Goal: Task Accomplishment & Management: Complete application form

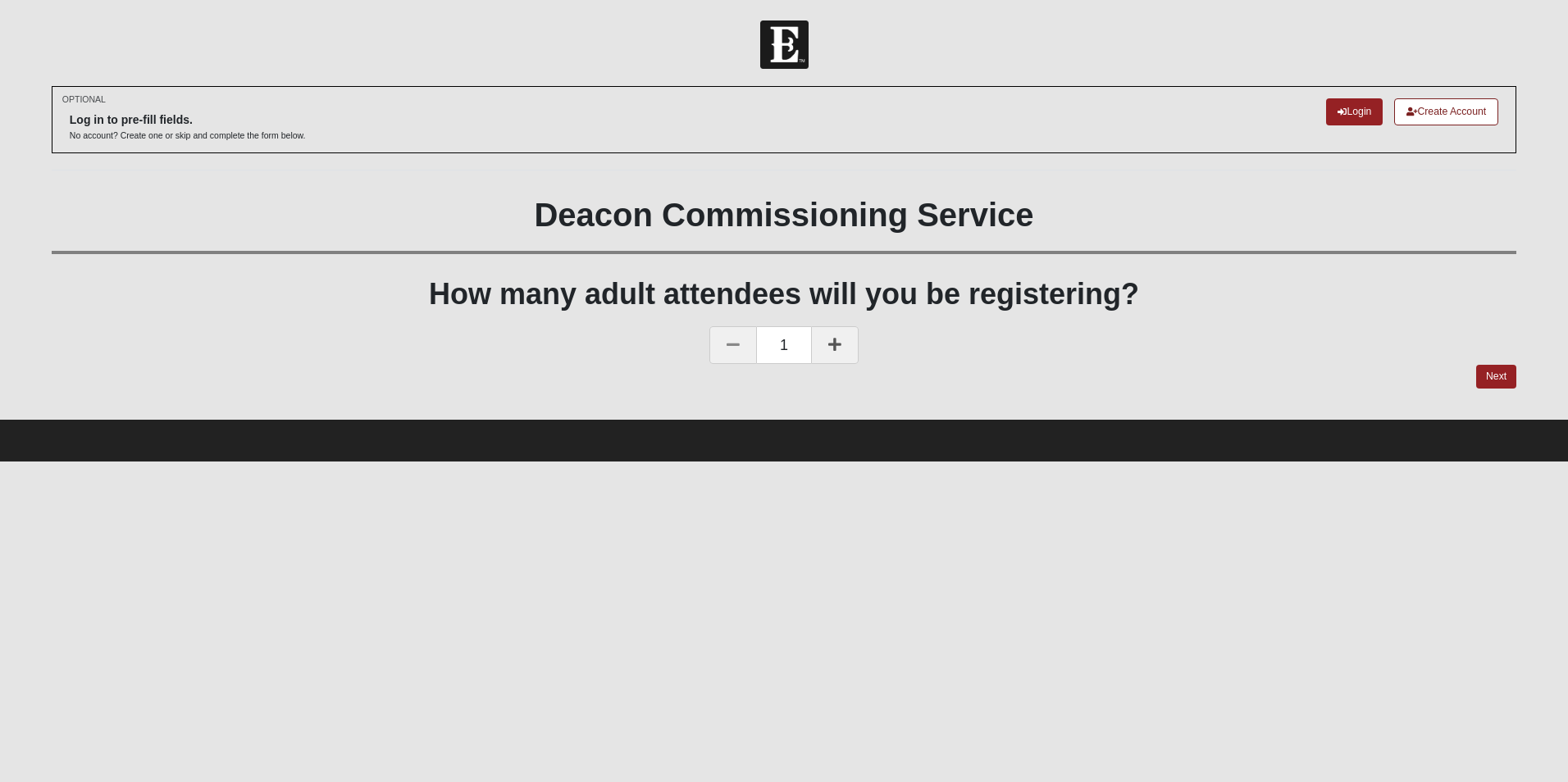
click at [838, 344] on icon at bounding box center [835, 345] width 13 height 15
click at [1500, 374] on link "Next" at bounding box center [1496, 377] width 40 height 24
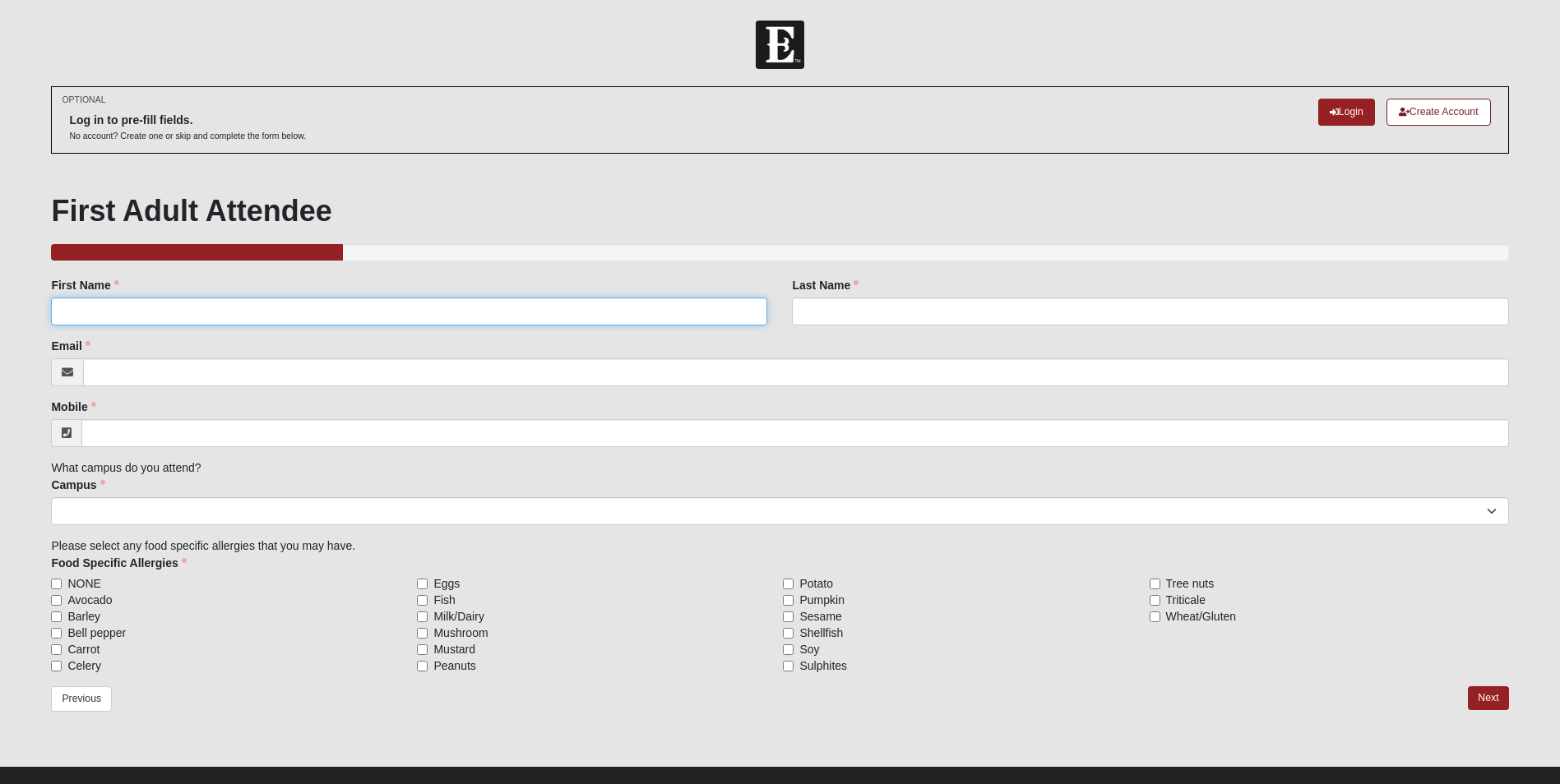
click at [110, 311] on input "First Name" at bounding box center [409, 311] width 716 height 28
type input "[PERSON_NAME]"
type input "Knight"
type input "[EMAIL_ADDRESS][DOMAIN_NAME]"
type input "[PHONE_NUMBER]"
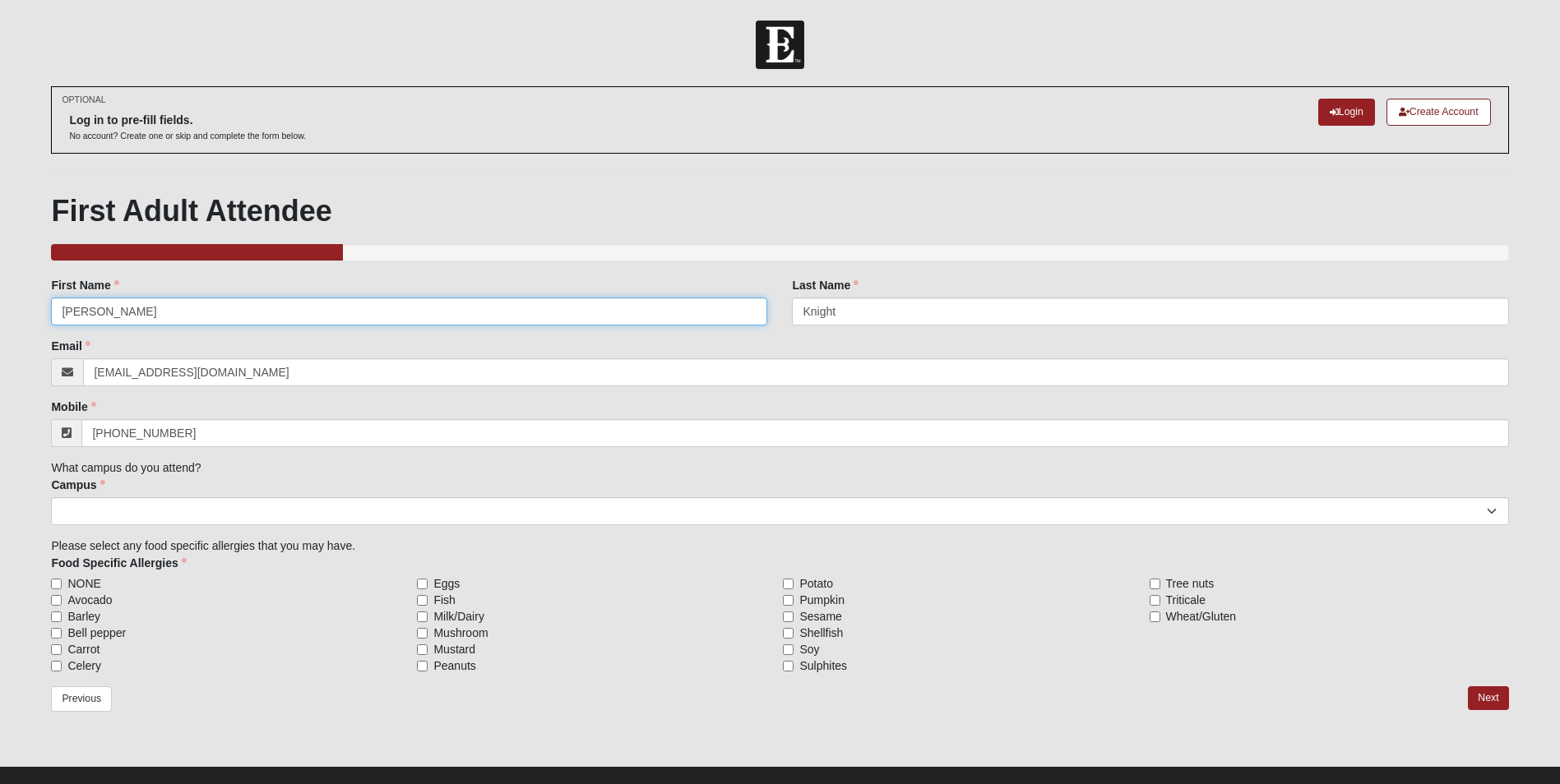
type input "[PERSON_NAME]"
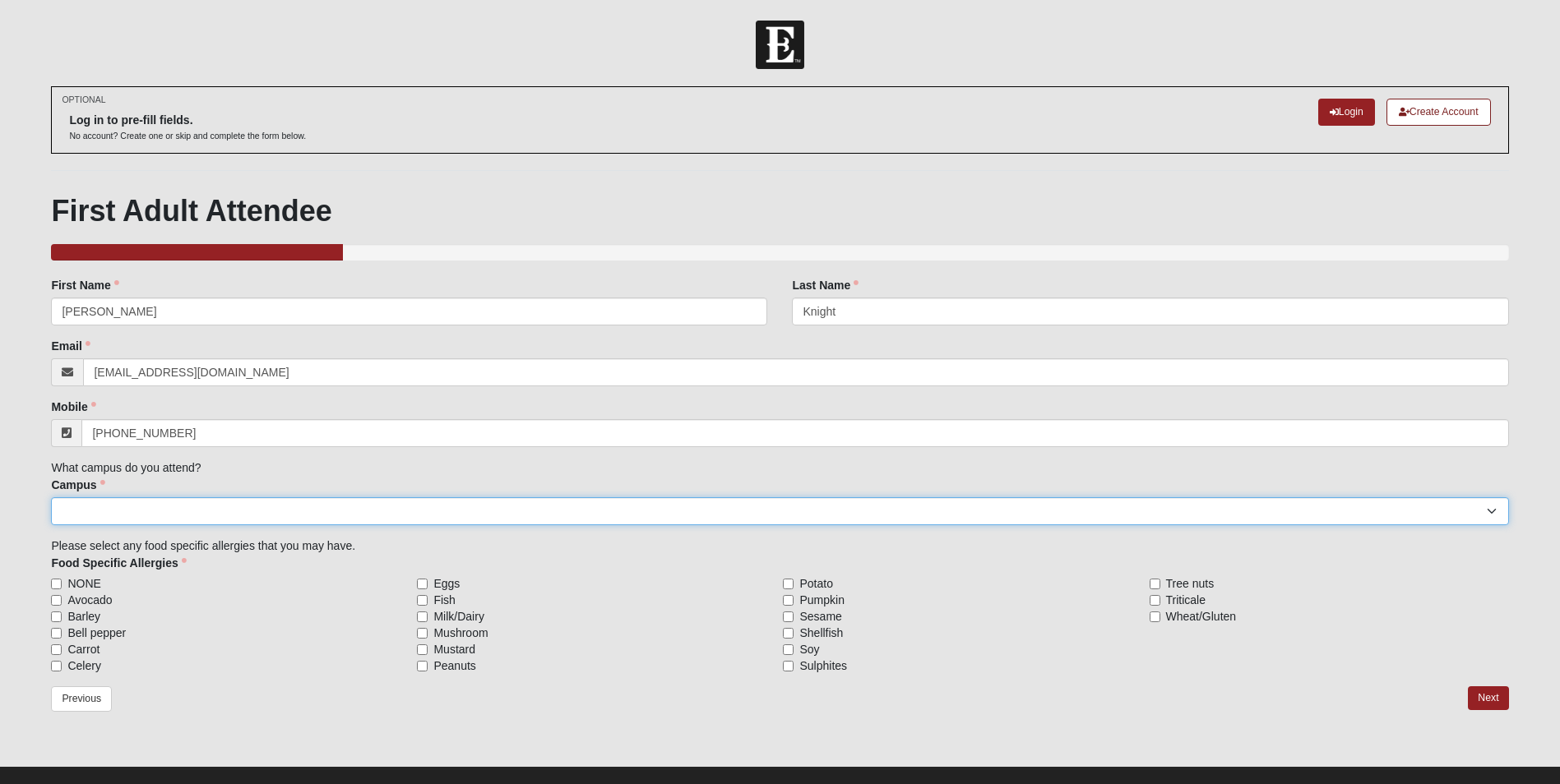
click at [161, 511] on select "Arlington Baymeadows Eleven22 Online [PERSON_NAME][GEOGRAPHIC_DATA] Jesup [GEOG…" at bounding box center [780, 511] width 1457 height 28
select select "3"
click at [51, 497] on select "Arlington Baymeadows Eleven22 Online [PERSON_NAME][GEOGRAPHIC_DATA] Jesup [GEOG…" at bounding box center [780, 511] width 1457 height 28
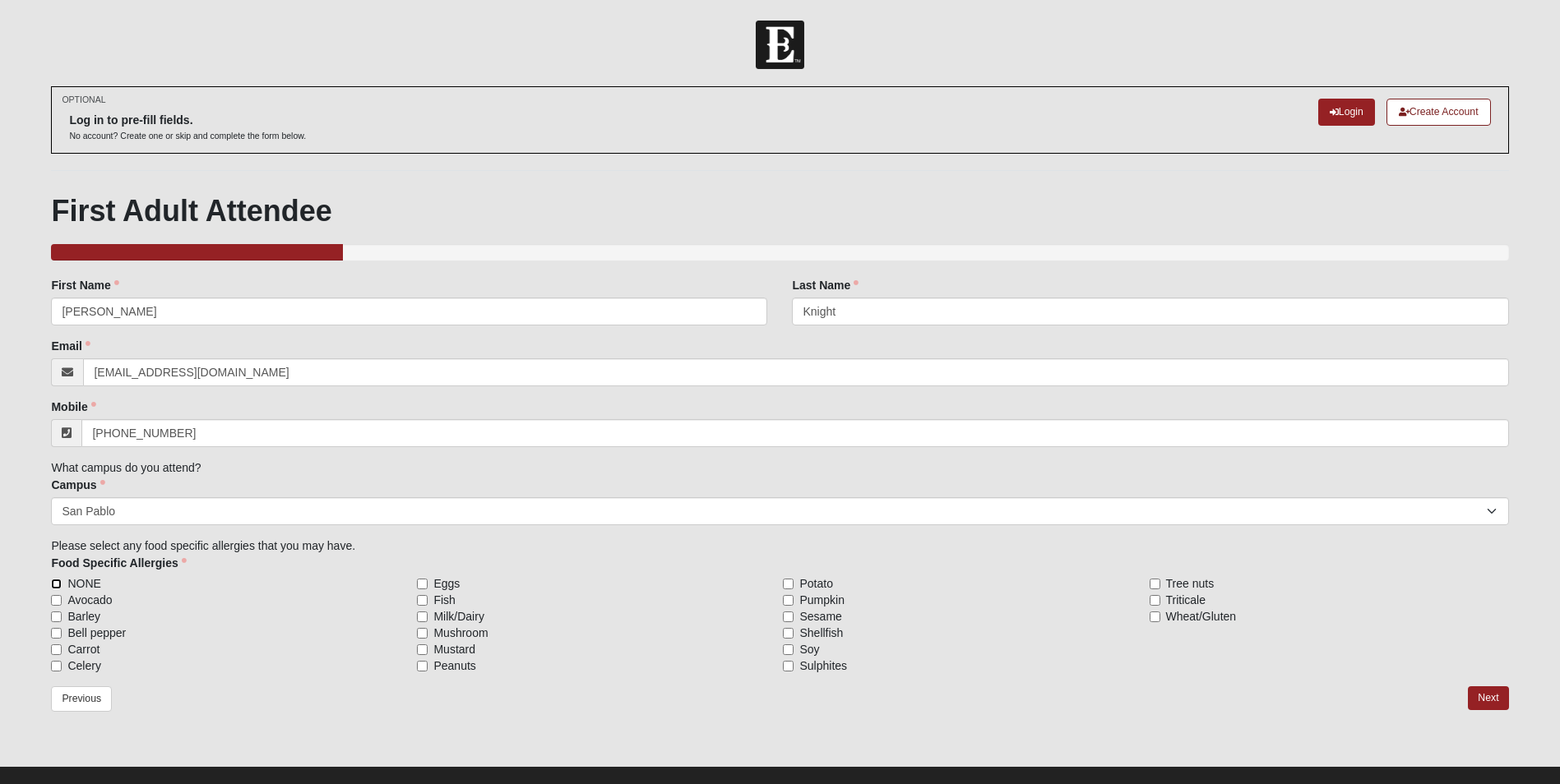
click at [56, 585] on input "NONE" at bounding box center [57, 584] width 11 height 11
checkbox input "true"
click at [1488, 699] on link "Next" at bounding box center [1488, 699] width 40 height 24
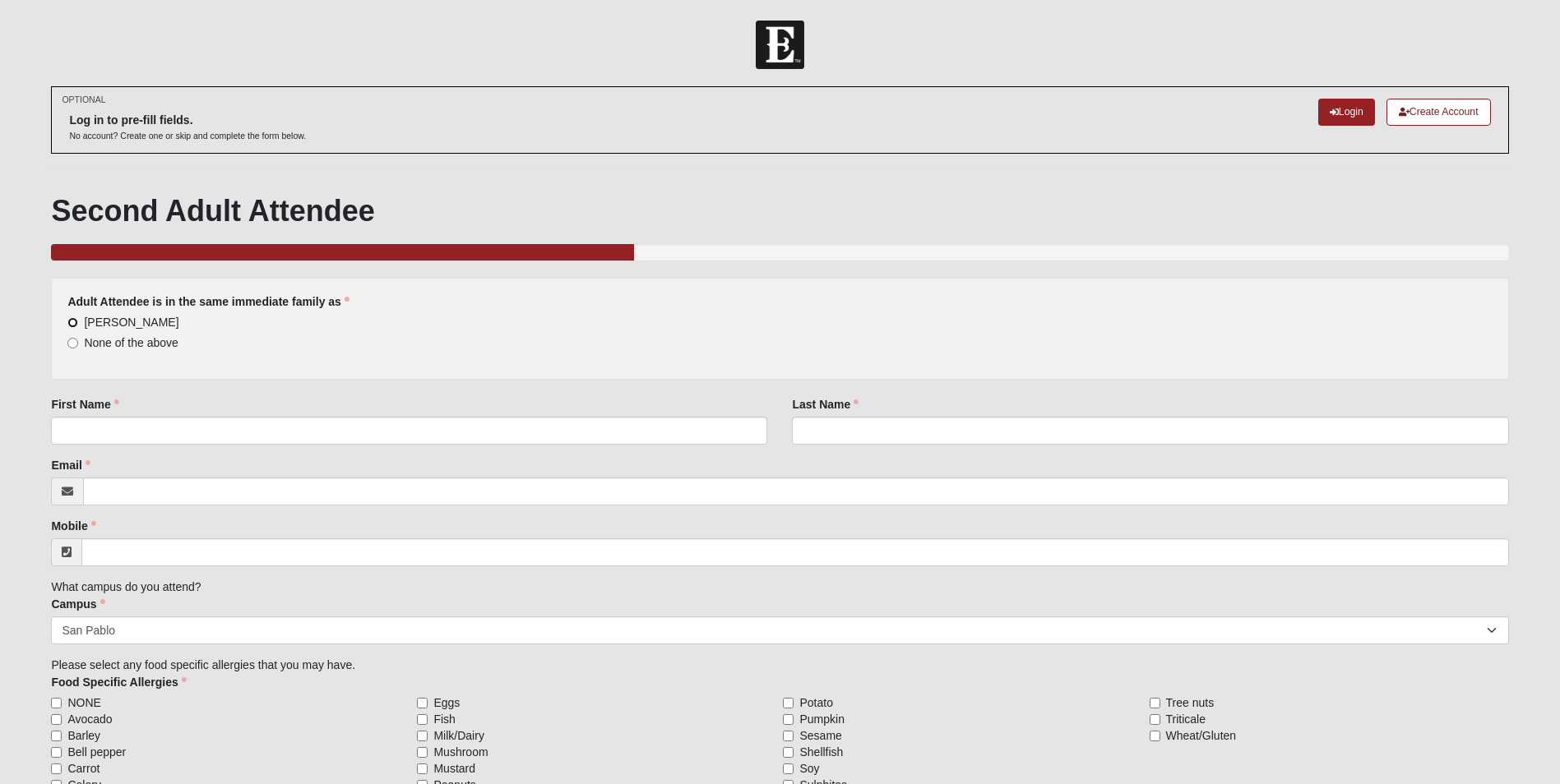
click at [72, 323] on input "[PERSON_NAME]" at bounding box center [73, 323] width 11 height 11
radio input "true"
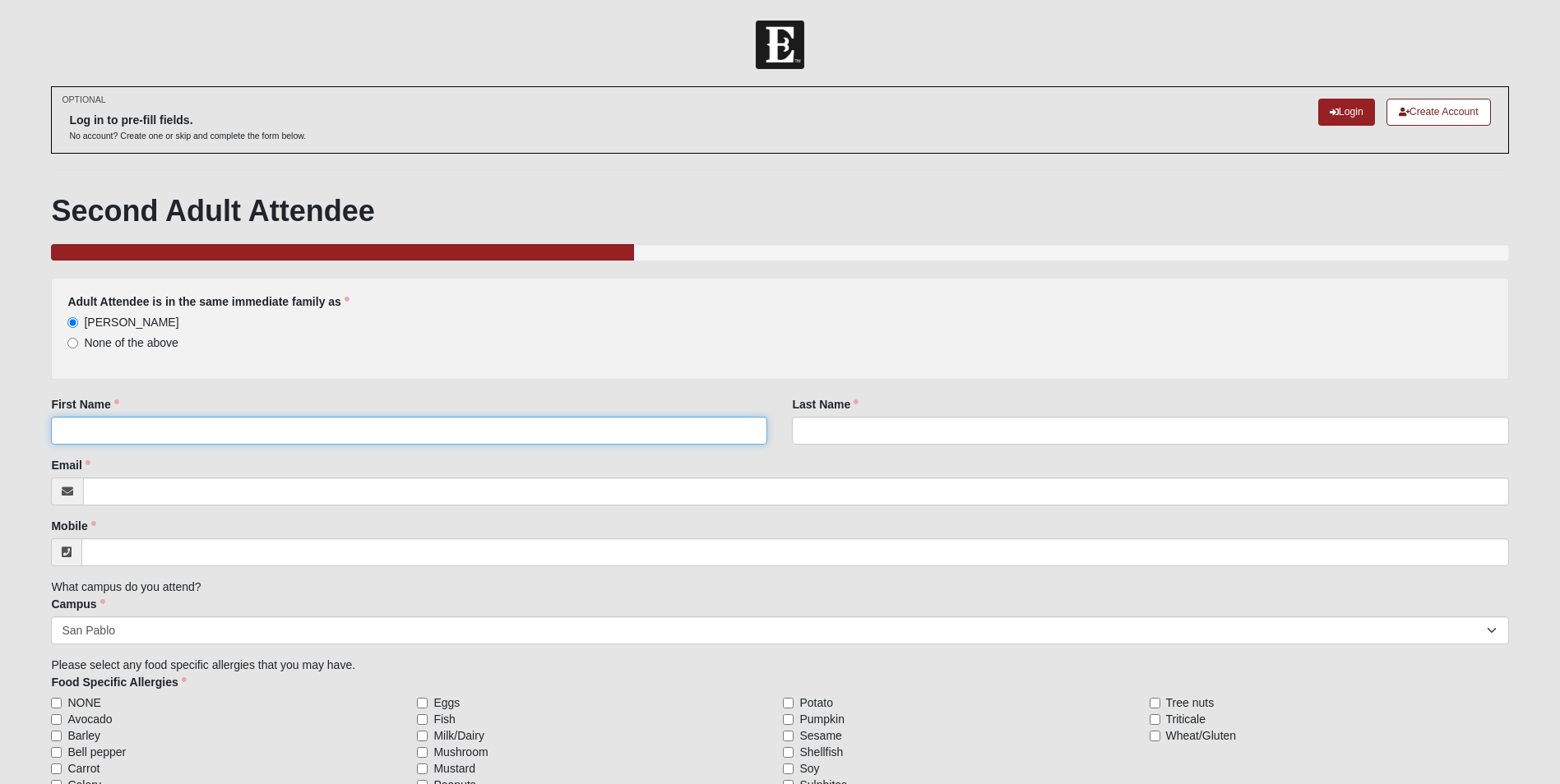
click at [113, 425] on input "First Name" at bounding box center [409, 431] width 716 height 28
type input "[PERSON_NAME]"
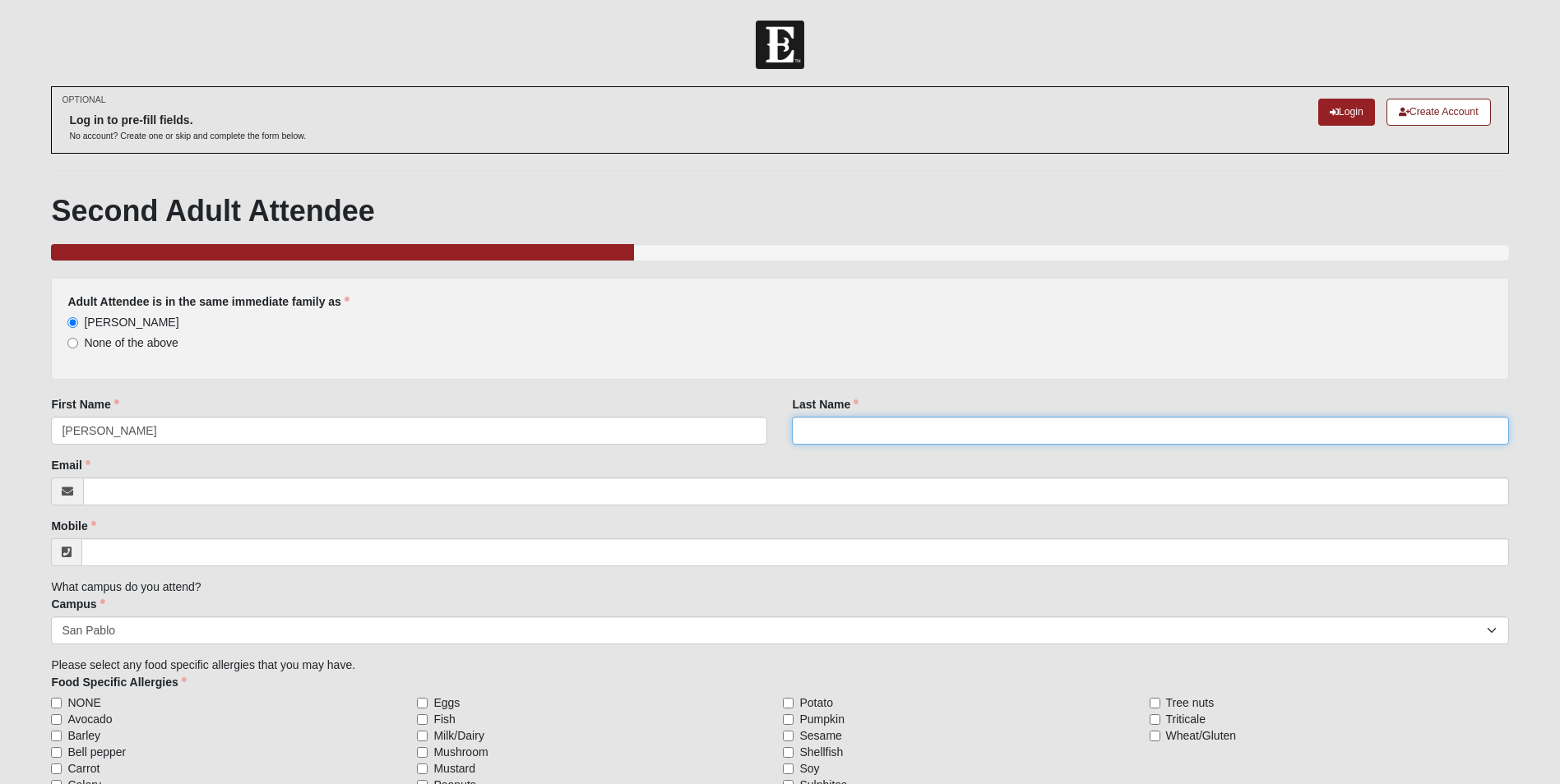
click at [824, 421] on input "Last Name" at bounding box center [1149, 431] width 716 height 28
type input "Knight"
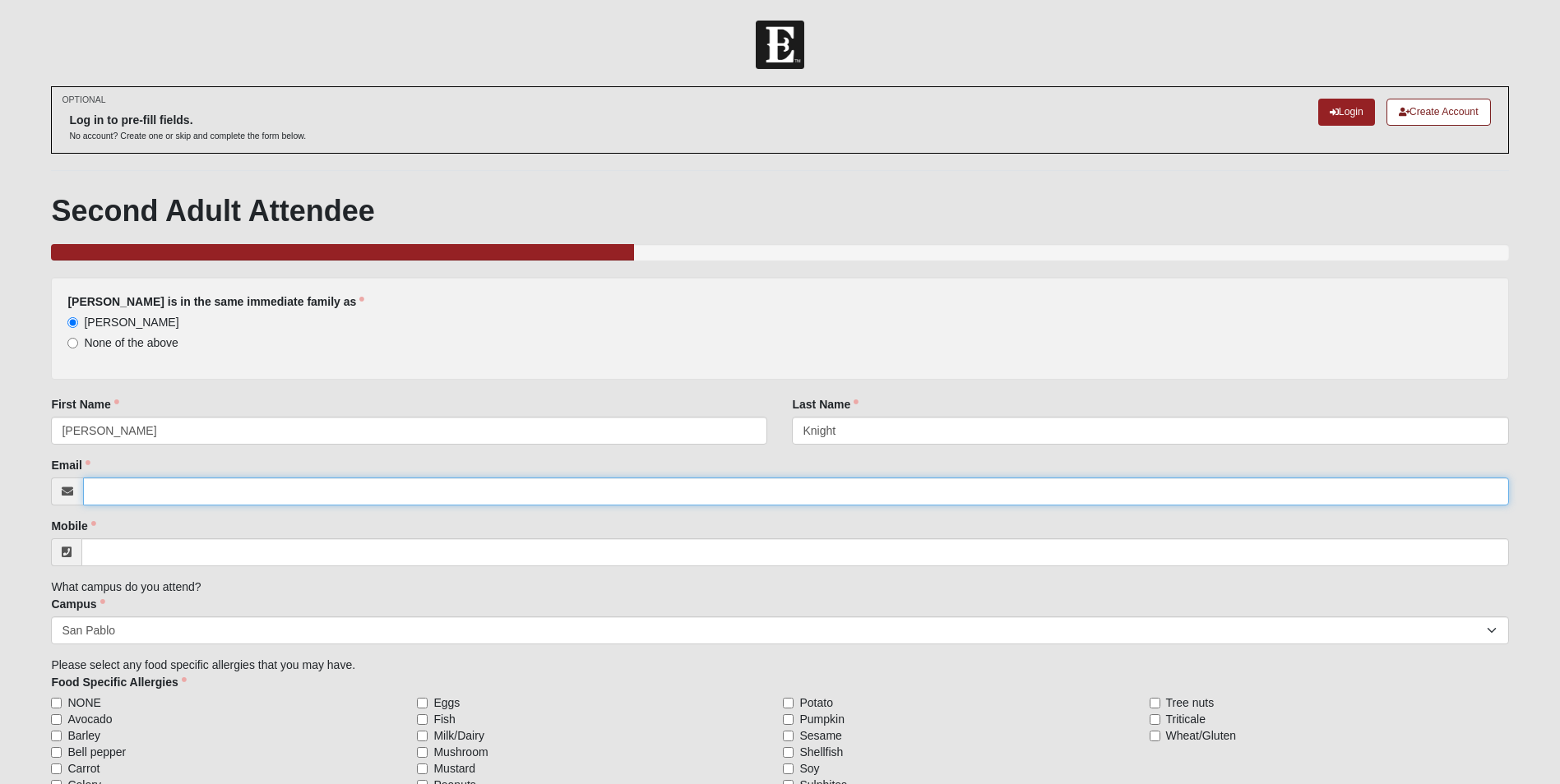
click at [111, 491] on input "Email" at bounding box center [795, 491] width 1425 height 28
type input "[EMAIL_ADDRESS][DOMAIN_NAME]"
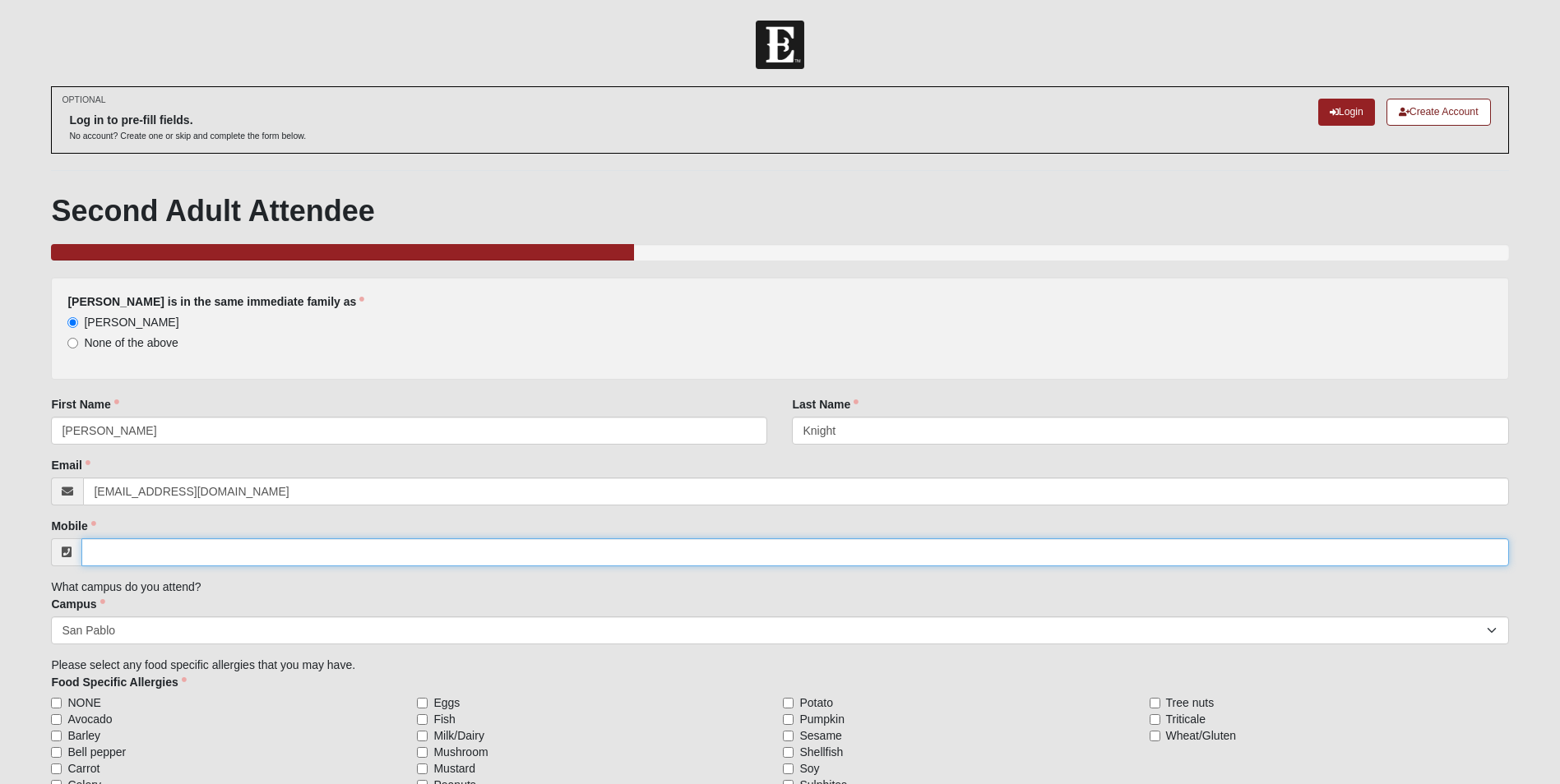
click at [452, 551] on input "Mobile" at bounding box center [794, 553] width 1426 height 28
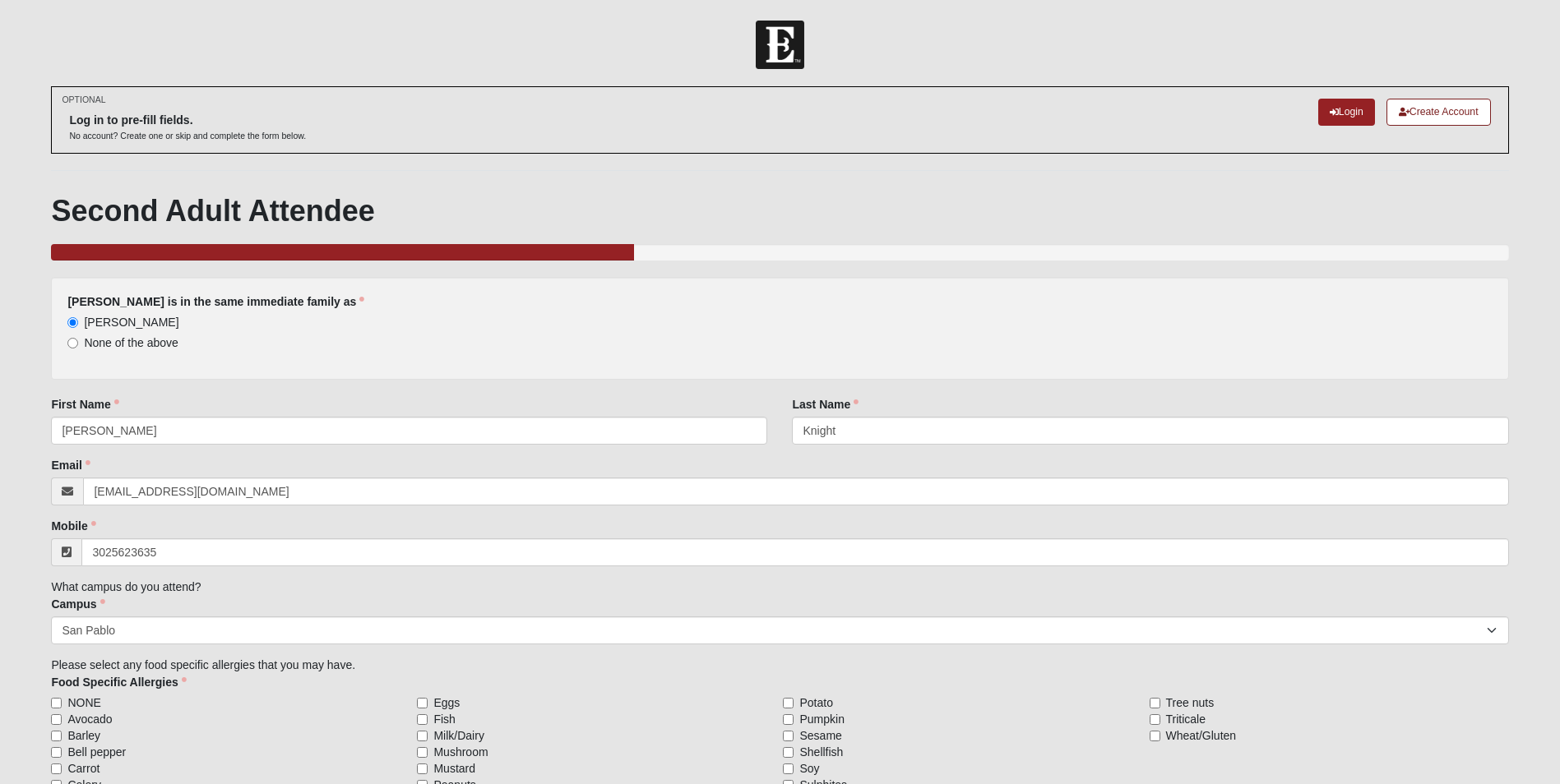
type input "[PHONE_NUMBER]"
click at [532, 591] on div "[PERSON_NAME] is in the same immediate family as [PERSON_NAME] None of the abov…" at bounding box center [780, 535] width 1457 height 516
click at [58, 702] on input "NONE" at bounding box center [57, 703] width 11 height 11
checkbox input "true"
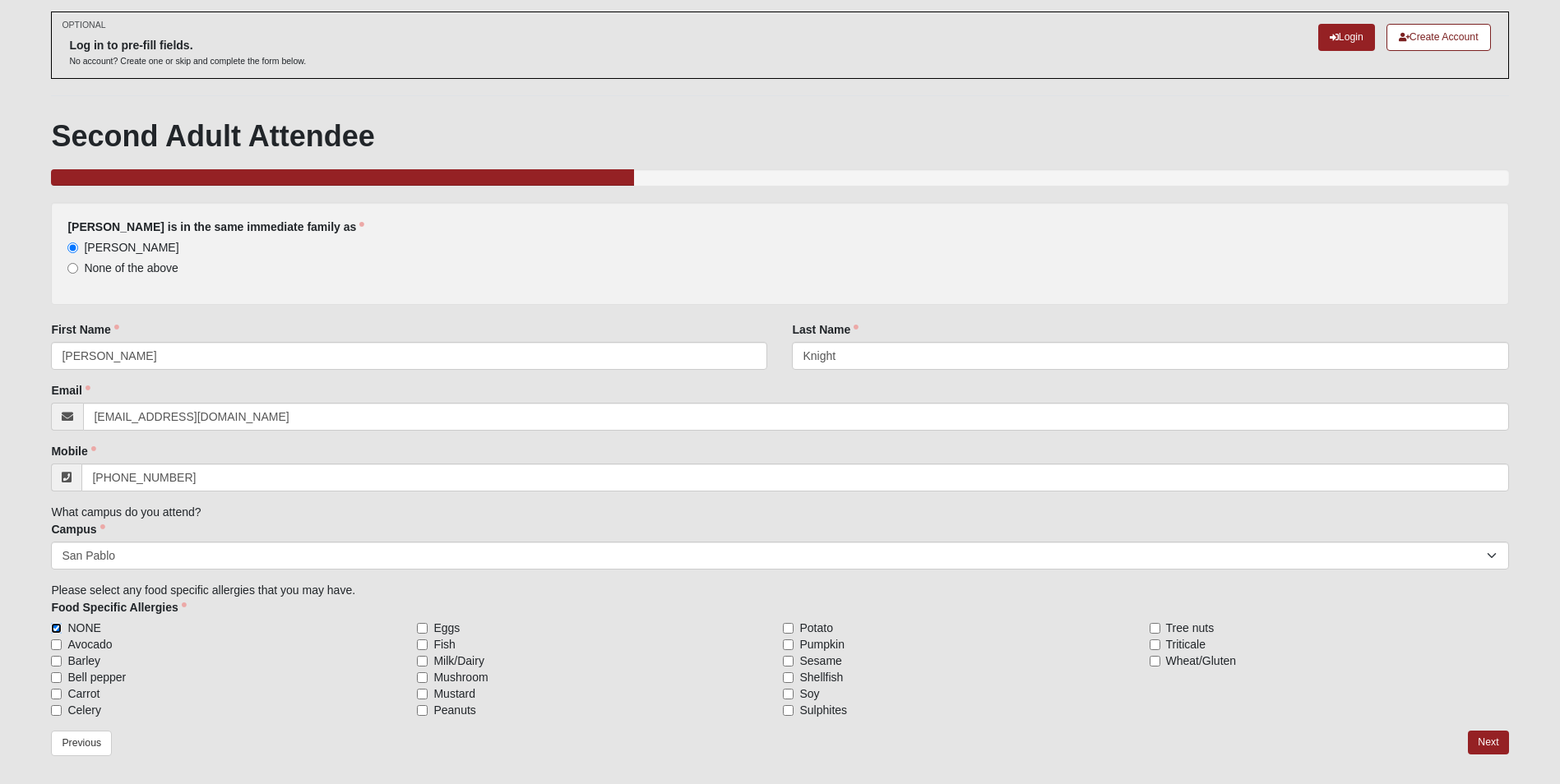
scroll to position [144, 0]
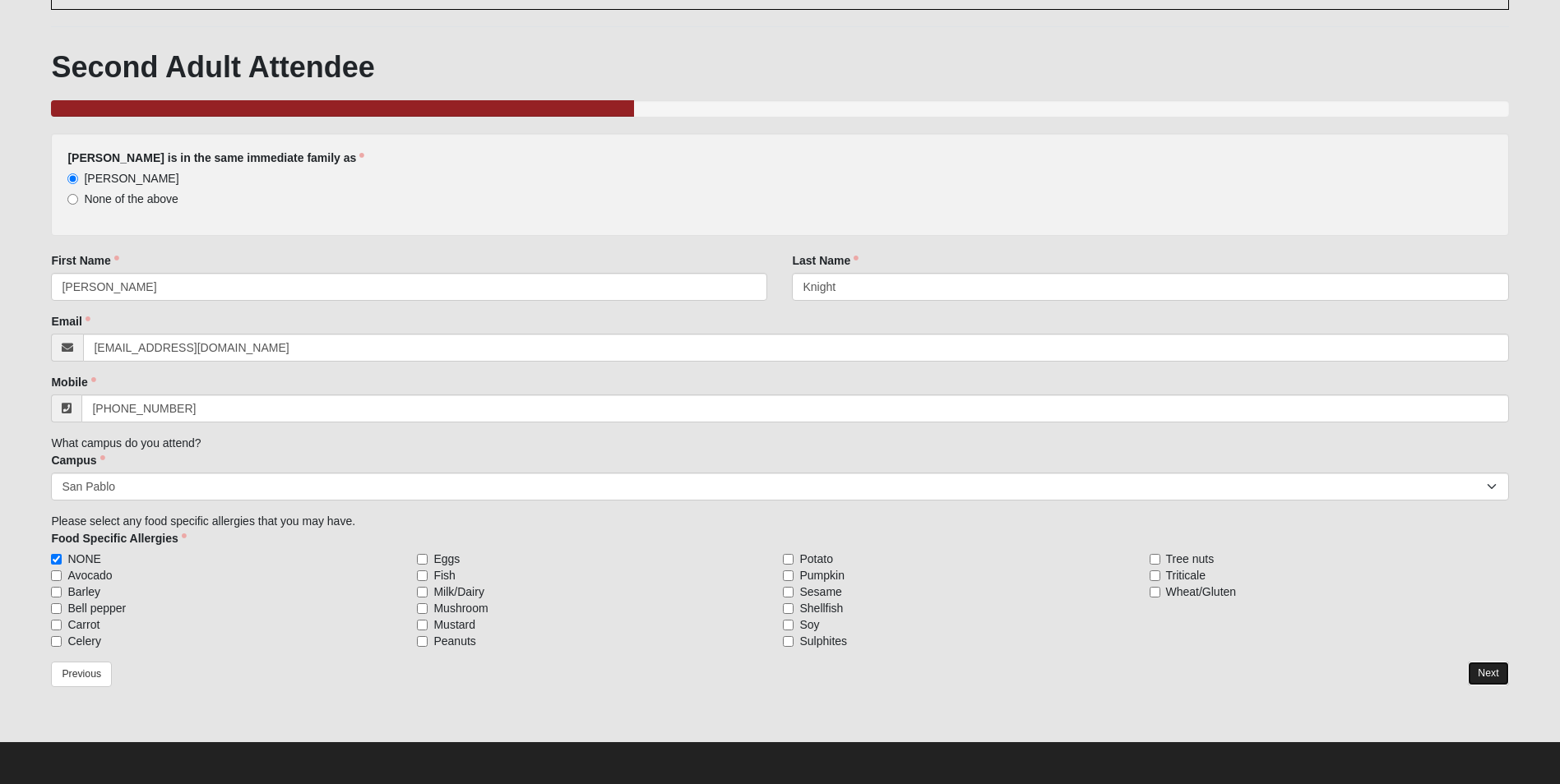
click at [1498, 675] on link "Next" at bounding box center [1488, 673] width 40 height 24
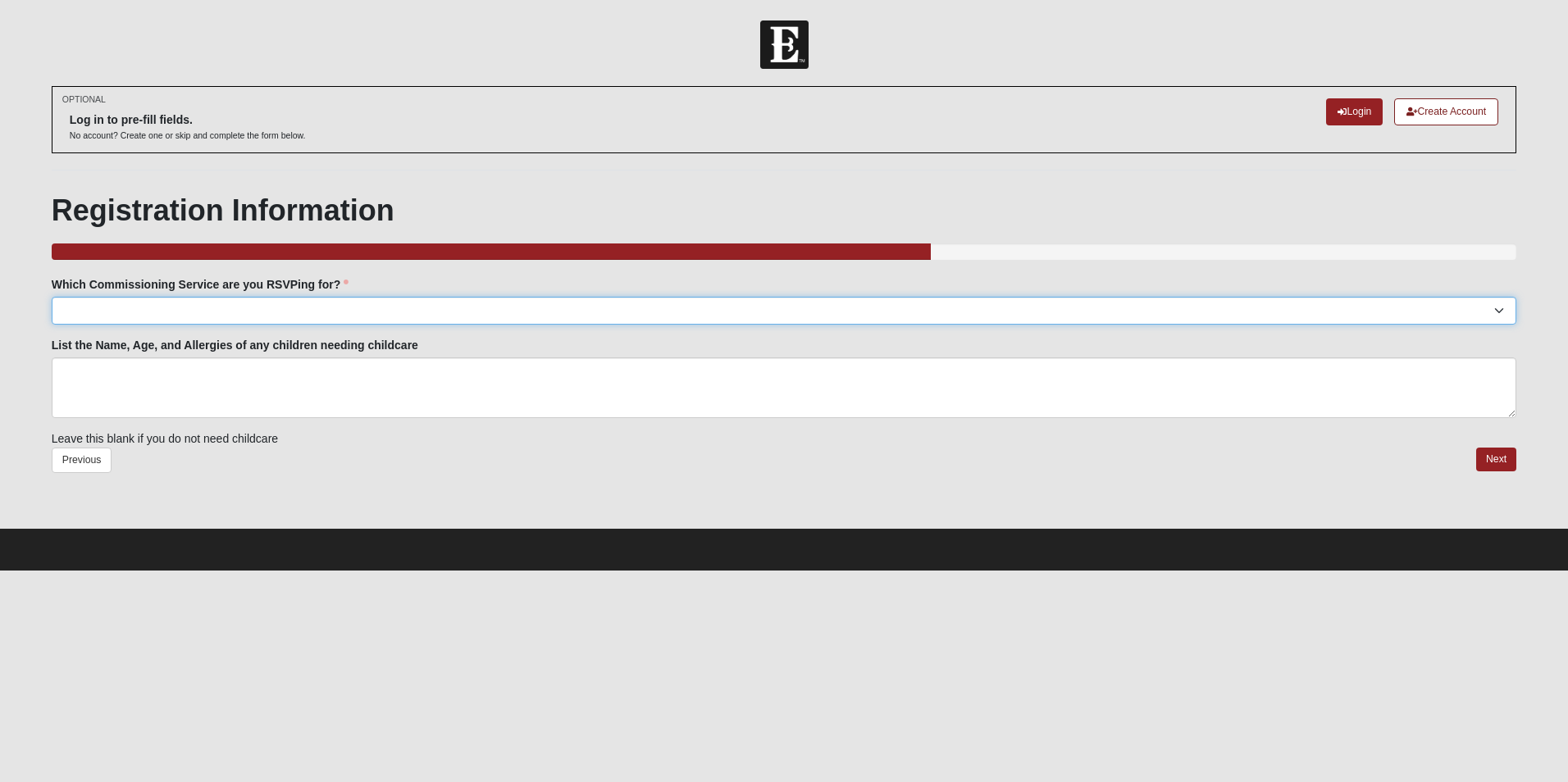
click at [193, 317] on select "[GEOGRAPHIC_DATA]: TBD Baymeadows: TBD [PERSON_NAME][GEOGRAPHIC_DATA]: TBD Jesu…" at bounding box center [784, 310] width 1465 height 28
select select "San Pablo: [DATE] 6:30pm | [GEOGRAPHIC_DATA]"
click at [52, 296] on select "[GEOGRAPHIC_DATA]: TBD Baymeadows: TBD [PERSON_NAME][GEOGRAPHIC_DATA]: TBD Jesu…" at bounding box center [784, 310] width 1465 height 28
click at [1501, 458] on link "Next" at bounding box center [1496, 460] width 40 height 24
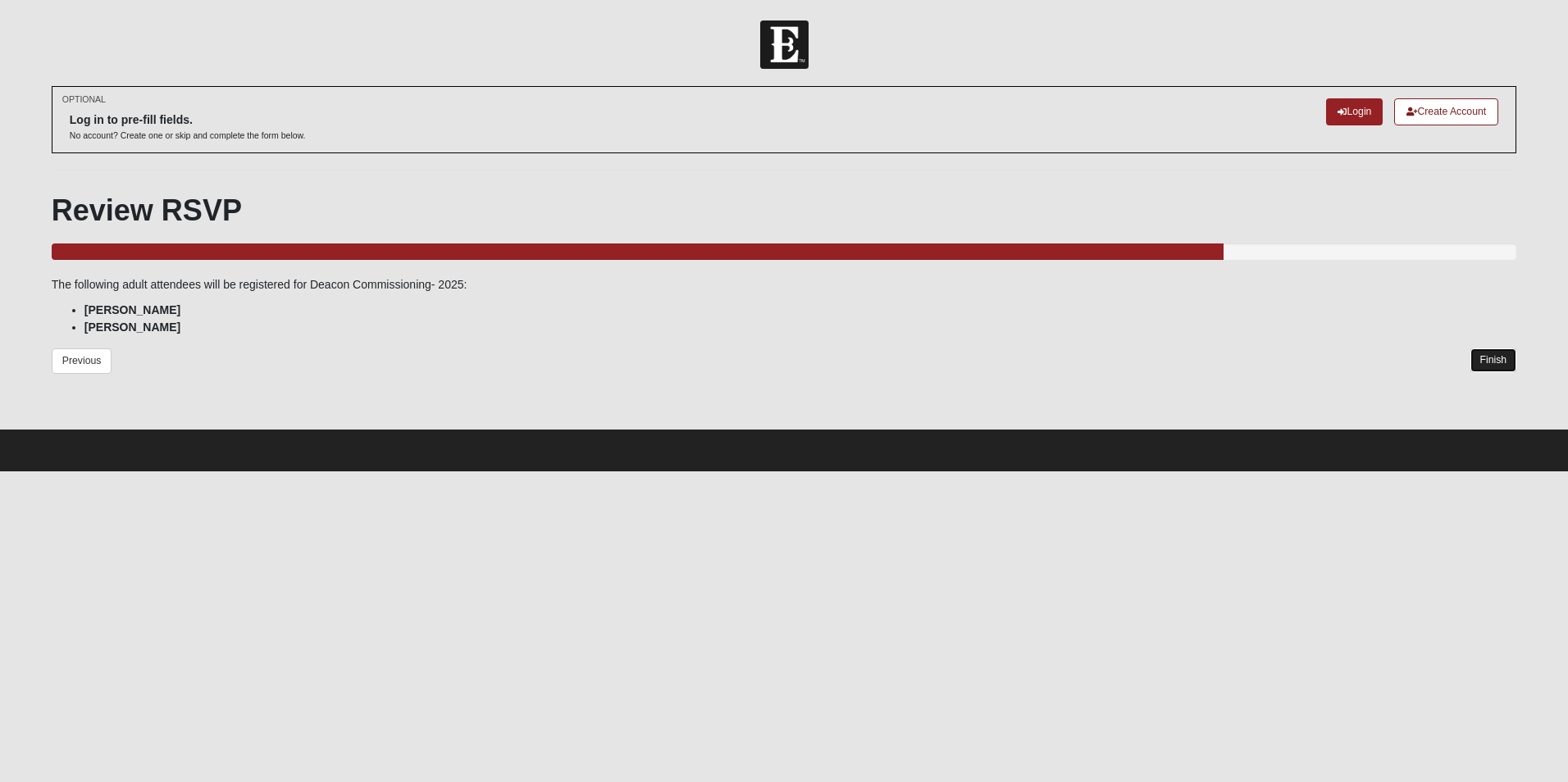
click at [1486, 358] on link "Finish" at bounding box center [1494, 360] width 46 height 24
